Goal: Information Seeking & Learning: Compare options

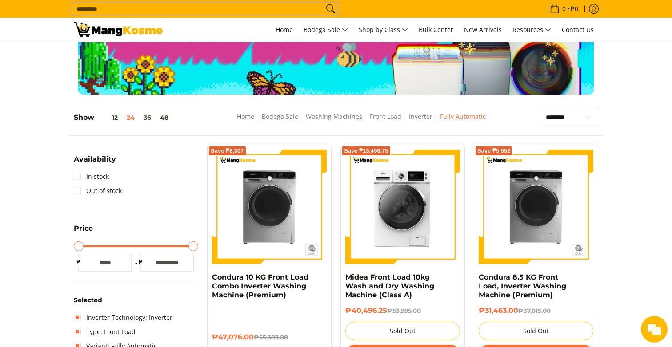
click at [144, 32] on img at bounding box center [118, 29] width 89 height 15
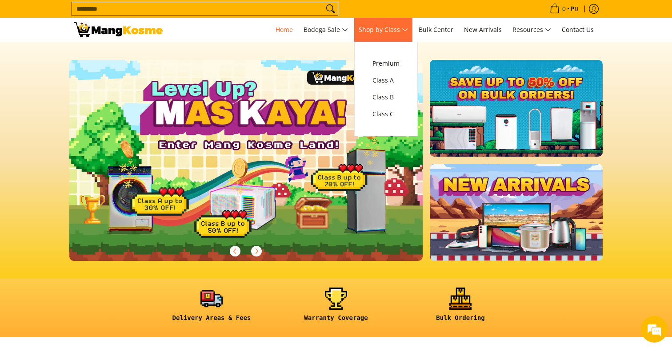
click at [399, 32] on span "Shop by Class" at bounding box center [382, 29] width 49 height 11
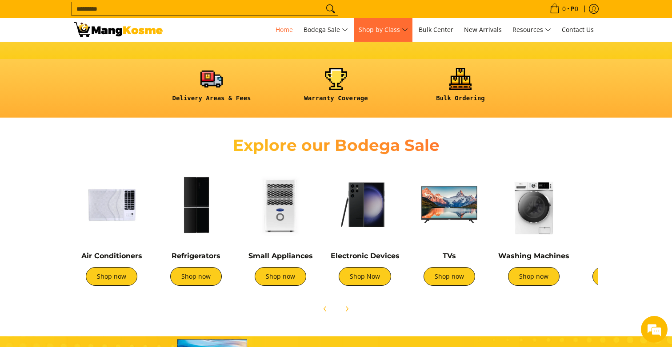
scroll to position [292, 0]
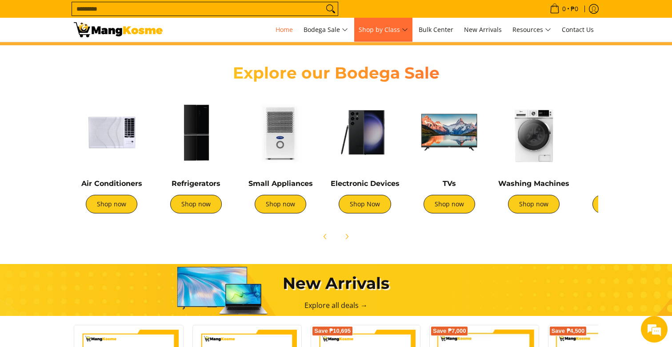
click at [201, 156] on img at bounding box center [196, 133] width 76 height 76
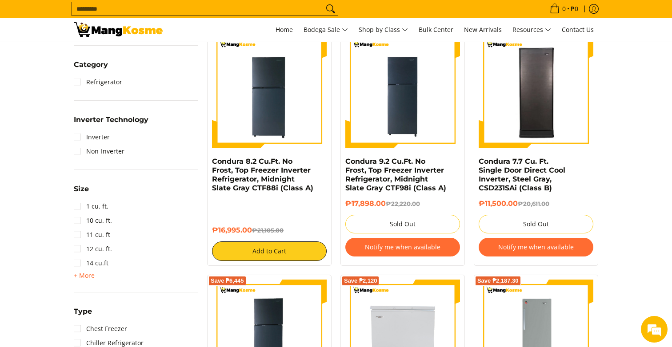
scroll to position [395, 0]
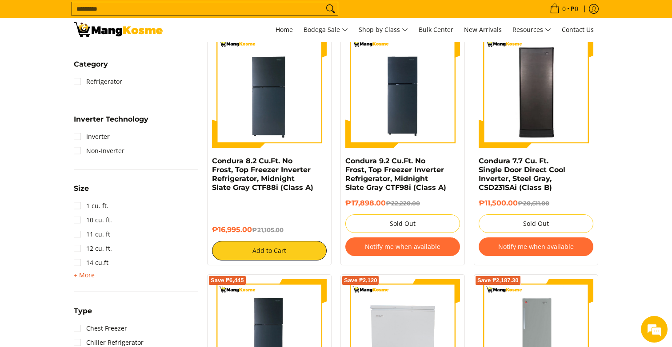
click at [78, 275] on span "+ More" at bounding box center [84, 275] width 21 height 7
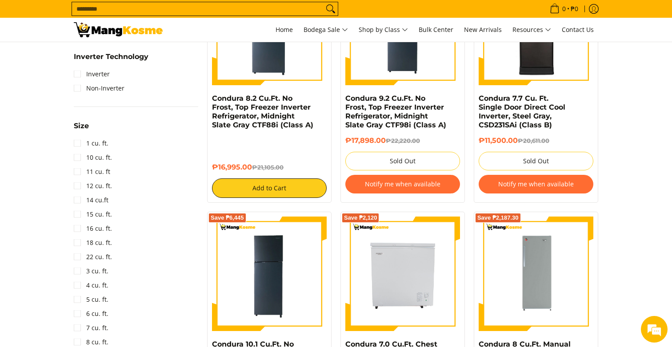
scroll to position [457, 0]
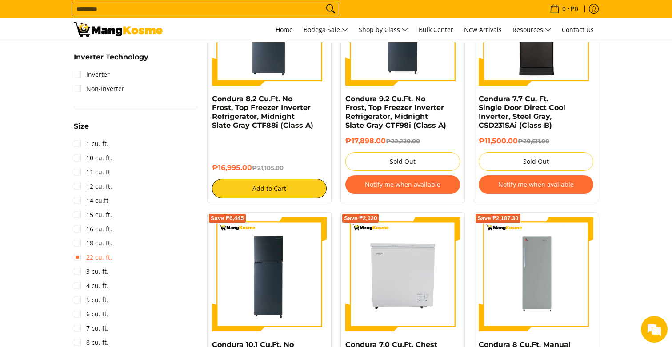
click at [79, 256] on link "22 cu. ft." at bounding box center [93, 258] width 38 height 14
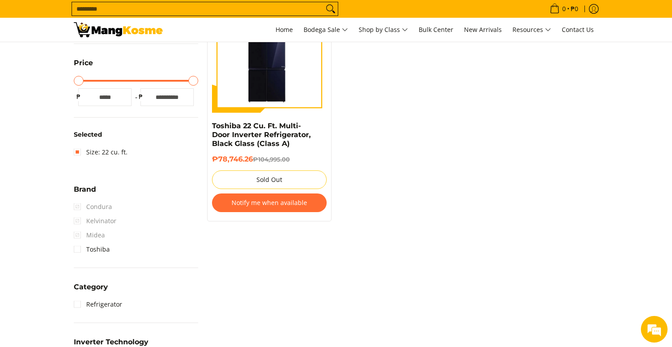
scroll to position [191, 0]
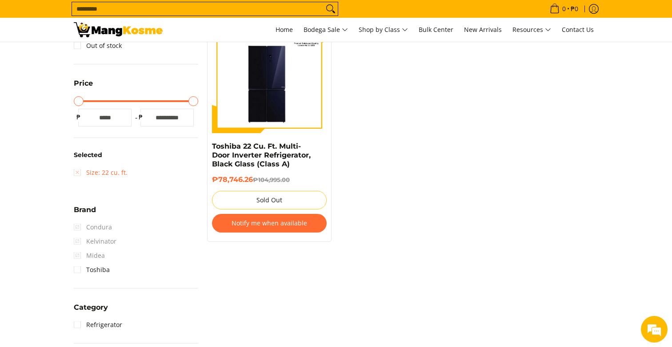
click at [79, 174] on link "Size: 22 cu. ft." at bounding box center [101, 173] width 54 height 14
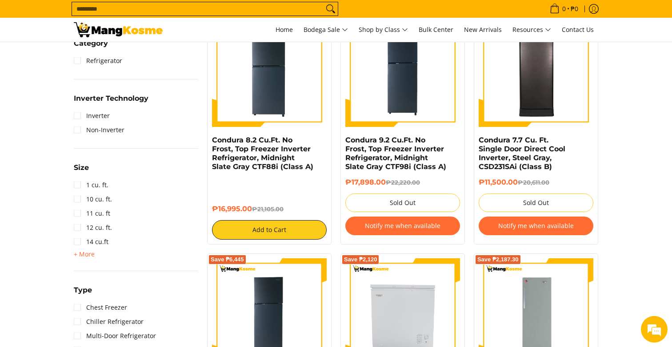
scroll to position [422, 0]
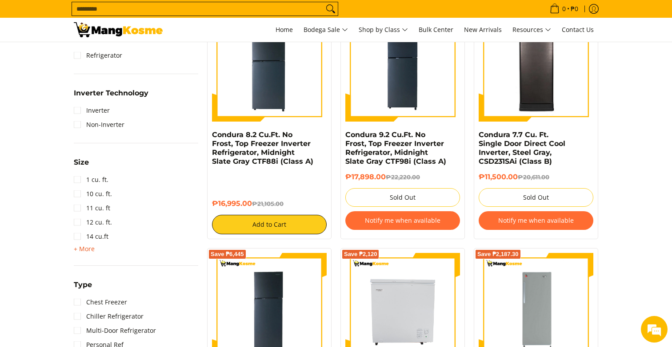
click at [81, 249] on span "+ More" at bounding box center [84, 249] width 21 height 7
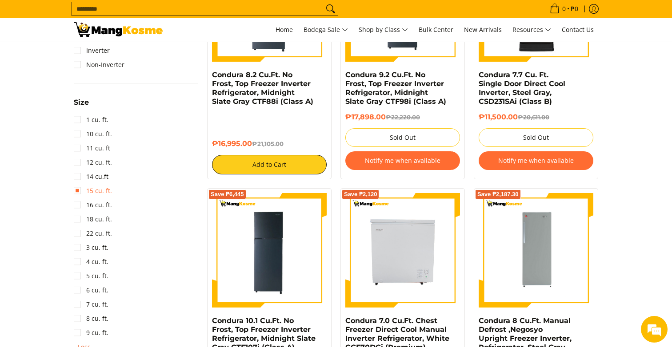
scroll to position [487, 0]
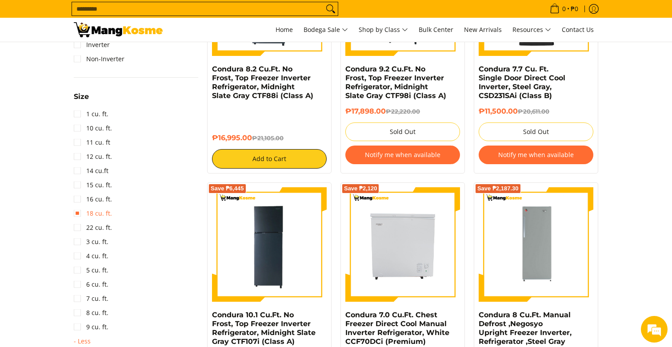
click at [78, 216] on link "18 cu. ft." at bounding box center [93, 214] width 38 height 14
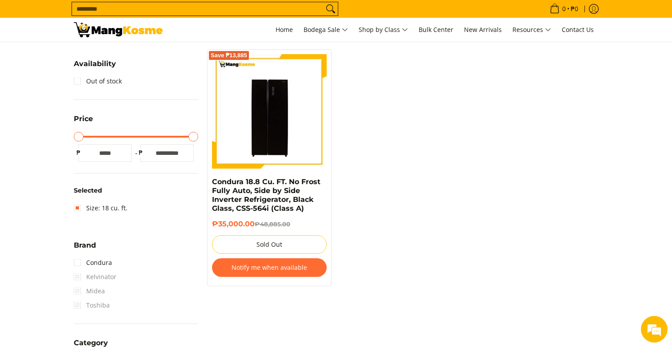
scroll to position [151, 0]
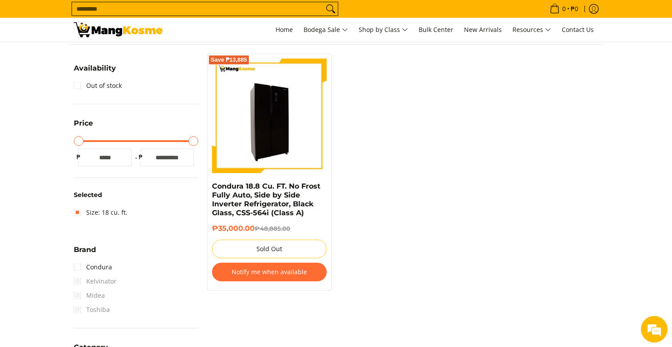
click at [259, 129] on img at bounding box center [269, 116] width 115 height 115
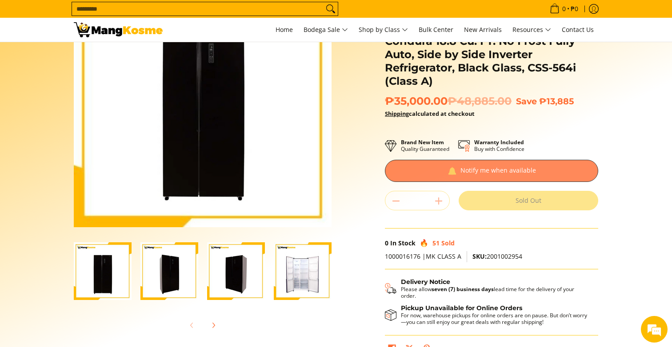
scroll to position [192, 0]
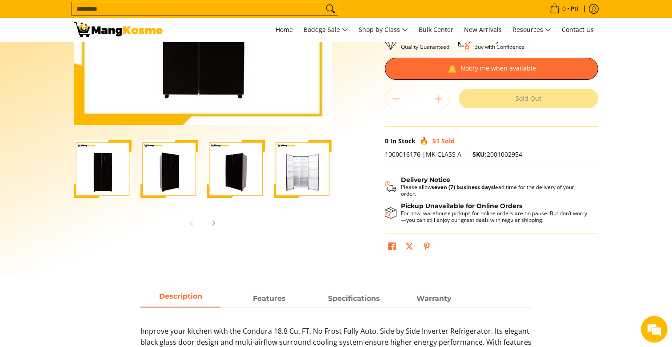
click at [309, 176] on img "Condura 18.8 Cu. FT. No Frost Fully Auto, Side by Side Inverter Refrigerator, B…" at bounding box center [303, 169] width 58 height 58
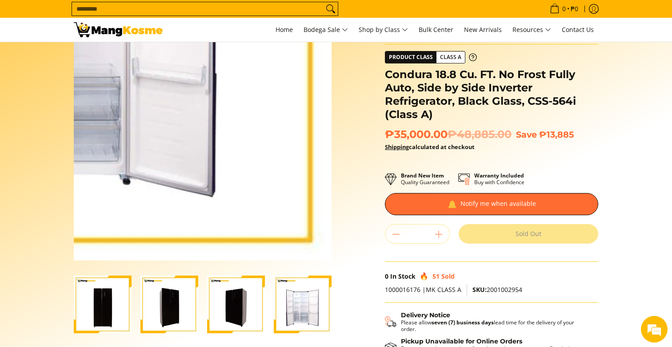
scroll to position [53, 0]
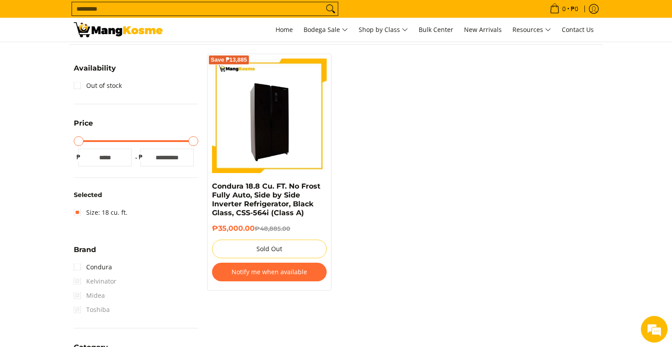
click at [272, 124] on img at bounding box center [269, 116] width 115 height 115
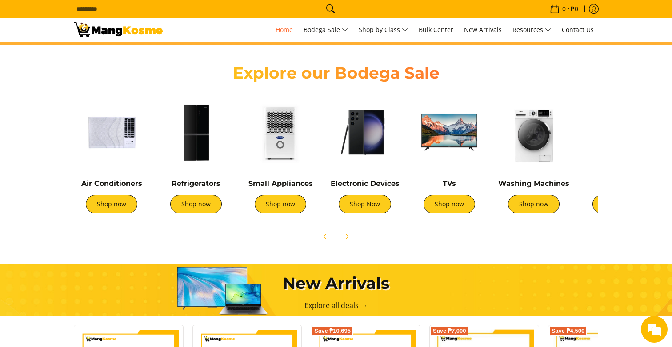
click at [195, 145] on img at bounding box center [196, 133] width 76 height 76
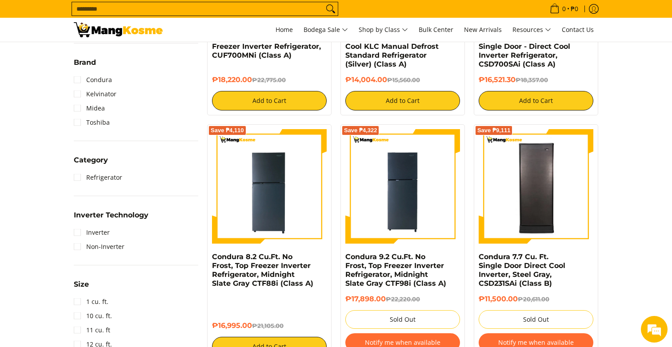
scroll to position [506, 0]
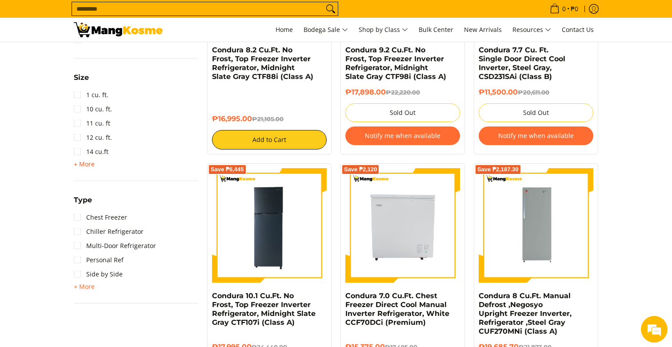
click at [78, 164] on span "+ More" at bounding box center [84, 164] width 21 height 7
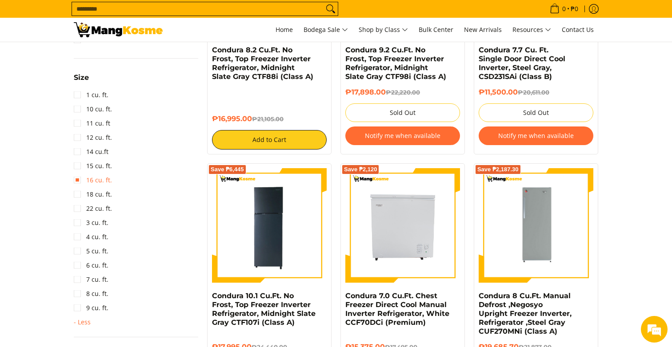
click at [78, 178] on link "16 cu. ft." at bounding box center [93, 180] width 38 height 14
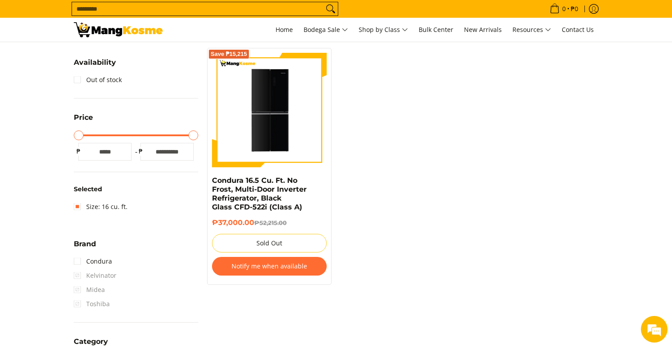
scroll to position [157, 0]
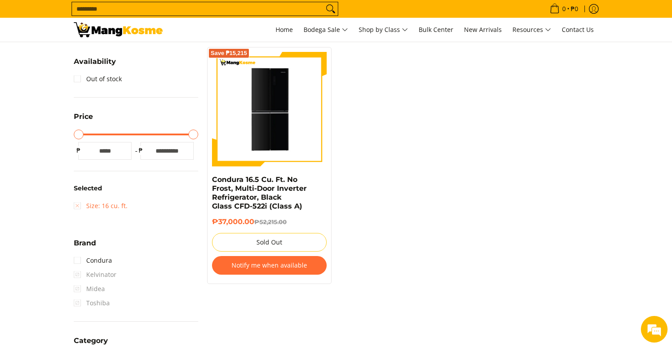
click at [76, 205] on link "Size: 16 cu. ft." at bounding box center [101, 206] width 54 height 14
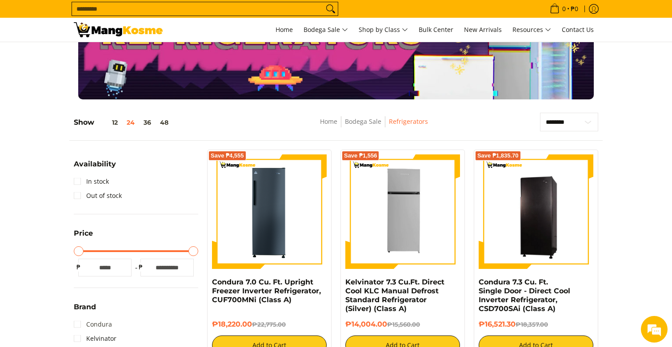
scroll to position [50, 0]
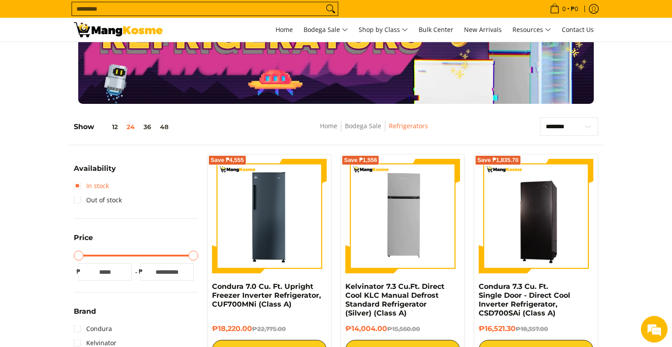
click at [77, 187] on link "In stock" at bounding box center [91, 186] width 35 height 14
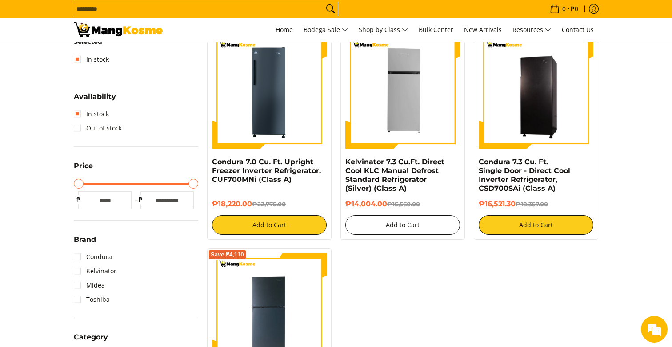
scroll to position [103, 0]
